Goal: Transaction & Acquisition: Purchase product/service

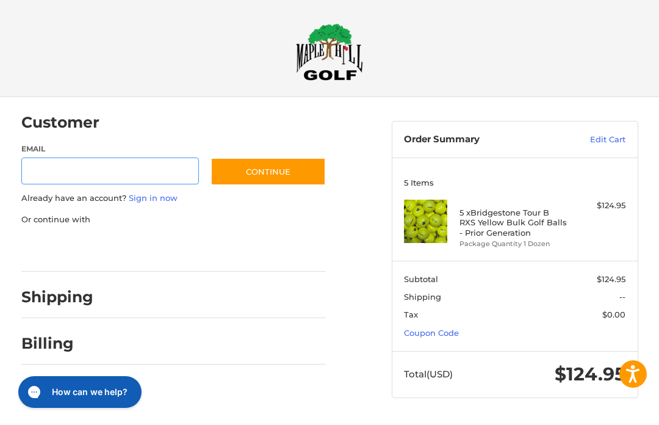
click at [54, 168] on input "Email" at bounding box center [109, 171] width 177 height 27
type input "**********"
click at [268, 171] on button "Continue" at bounding box center [267, 172] width 115 height 28
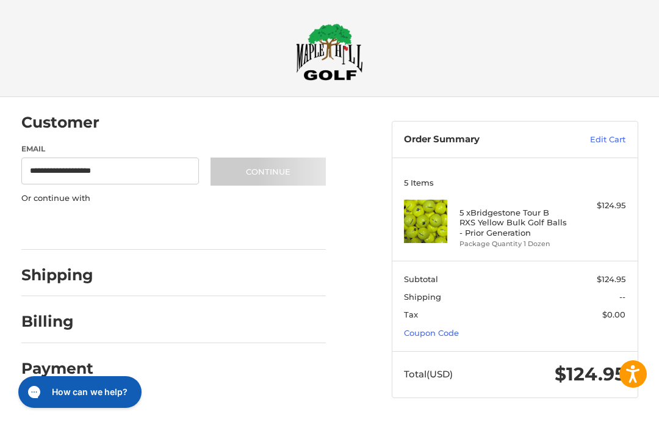
scroll to position [1, 0]
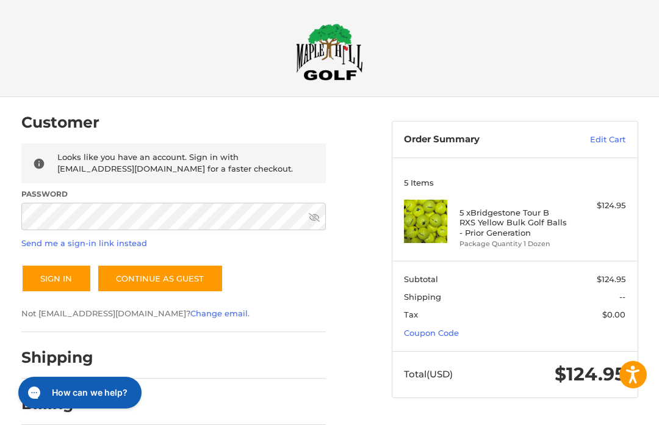
click at [47, 274] on button "Sign In" at bounding box center [56, 278] width 70 height 28
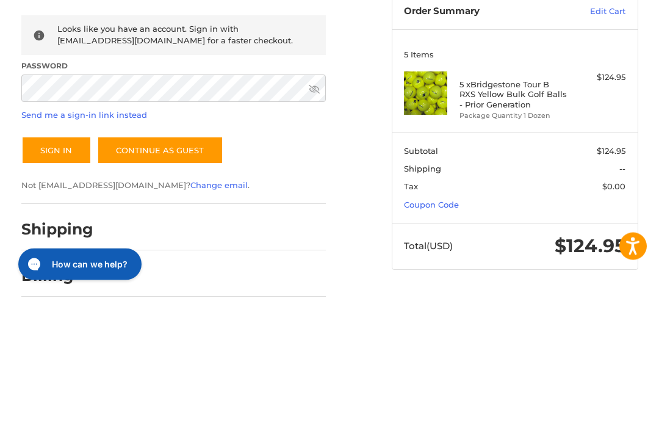
scroll to position [59, 0]
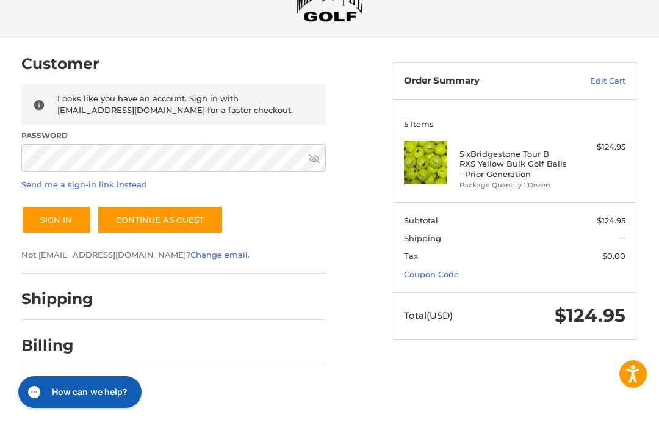
click at [42, 219] on button "Sign In" at bounding box center [56, 220] width 70 height 28
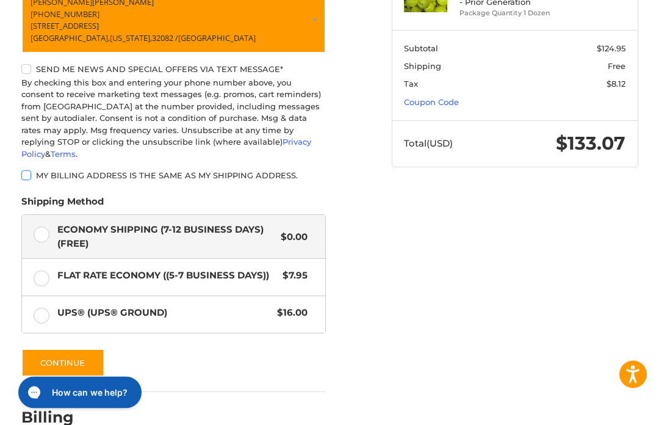
scroll to position [242, 0]
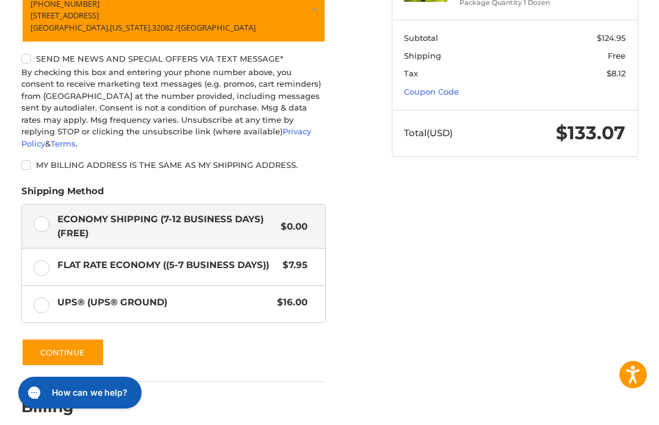
click at [50, 338] on button "Continue" at bounding box center [62, 352] width 83 height 28
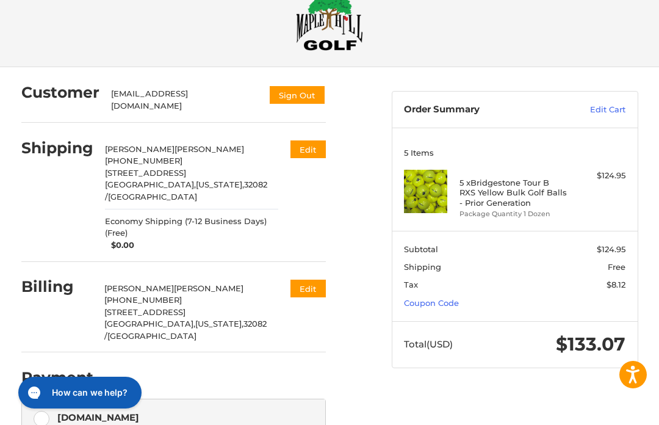
scroll to position [7, 0]
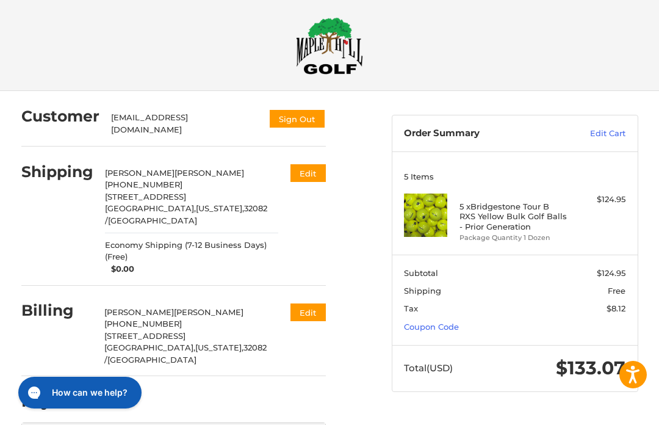
click at [4, 281] on div "Customer [EMAIL_ADDRESS][DOMAIN_NAME] Sign Out Shipping [PERSON_NAME] +1 904412…" at bounding box center [329, 414] width 659 height 647
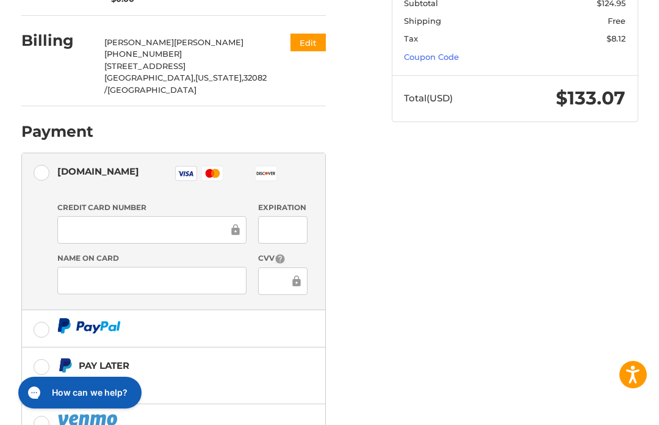
scroll to position [279, 0]
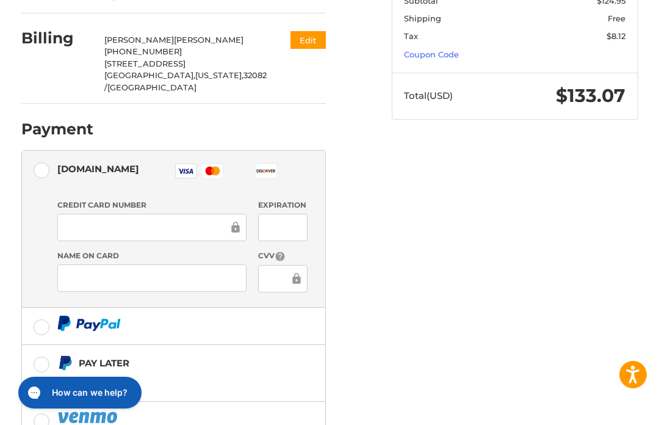
click at [62, 224] on div at bounding box center [151, 226] width 189 height 27
click at [78, 232] on div "Credit Card Number" at bounding box center [151, 220] width 201 height 43
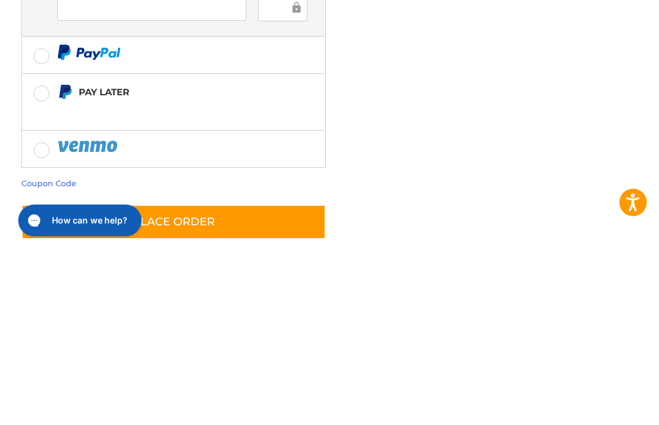
scroll to position [382, 0]
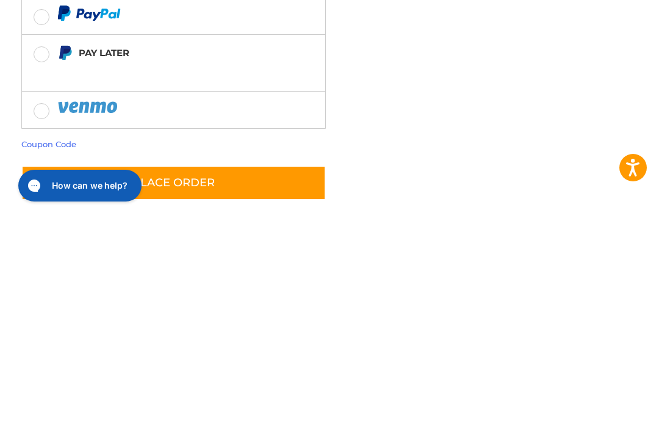
click at [285, 372] on button "Place Order" at bounding box center [173, 389] width 304 height 35
